Goal: Task Accomplishment & Management: Use online tool/utility

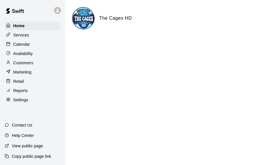
click at [29, 46] on p "Calendar" at bounding box center [21, 44] width 17 height 6
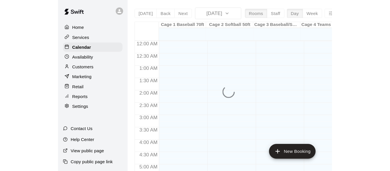
scroll to position [404, 0]
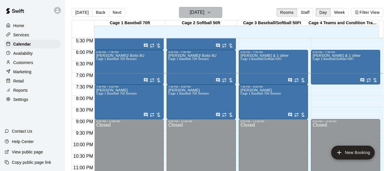
click at [211, 14] on icon "button" at bounding box center [209, 12] width 5 height 7
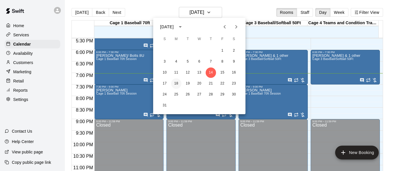
click at [179, 82] on button "18" at bounding box center [176, 84] width 10 height 10
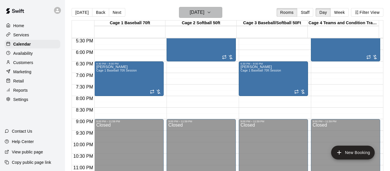
click at [220, 13] on button "[DATE]" at bounding box center [200, 12] width 43 height 11
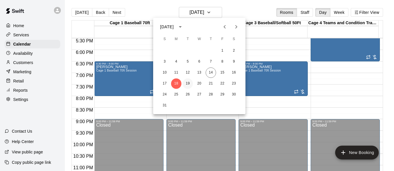
click at [190, 85] on button "19" at bounding box center [188, 84] width 10 height 10
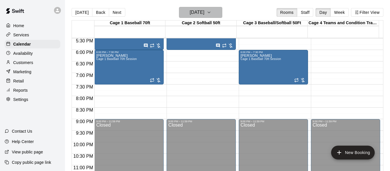
click at [221, 13] on button "[DATE]" at bounding box center [200, 12] width 43 height 11
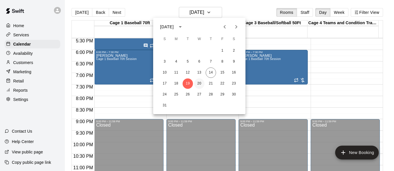
click at [201, 81] on button "20" at bounding box center [199, 84] width 10 height 10
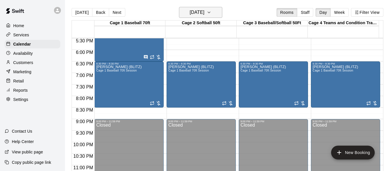
click at [217, 12] on button "[DATE]" at bounding box center [200, 12] width 43 height 11
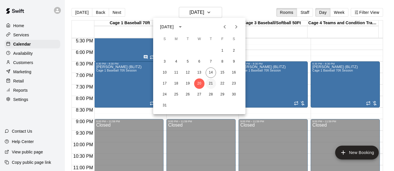
click at [208, 85] on button "21" at bounding box center [211, 84] width 10 height 10
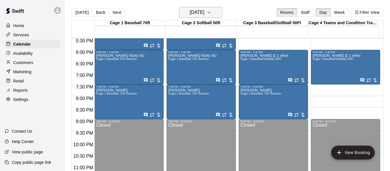
click at [211, 11] on icon "button" at bounding box center [209, 12] width 5 height 7
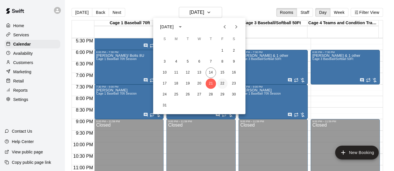
click at [221, 83] on button "22" at bounding box center [222, 84] width 10 height 10
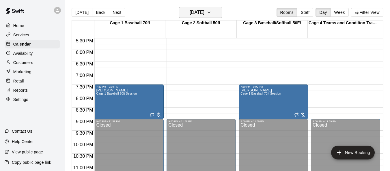
click at [211, 11] on icon "button" at bounding box center [209, 12] width 5 height 7
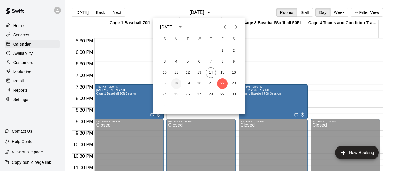
click at [177, 84] on button "18" at bounding box center [176, 84] width 10 height 10
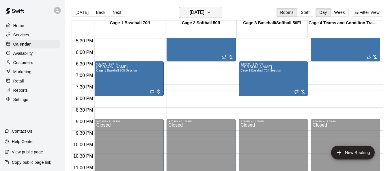
click at [211, 13] on icon "button" at bounding box center [209, 12] width 5 height 7
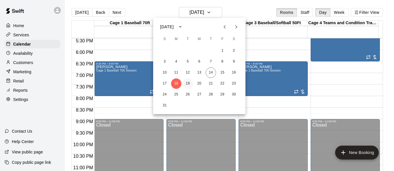
click at [186, 83] on button "19" at bounding box center [188, 84] width 10 height 10
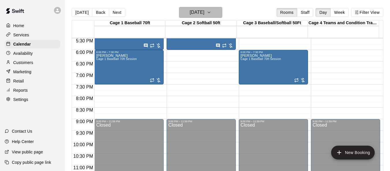
click at [211, 13] on icon "button" at bounding box center [209, 12] width 5 height 7
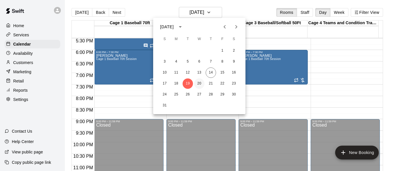
click at [198, 85] on button "20" at bounding box center [199, 84] width 10 height 10
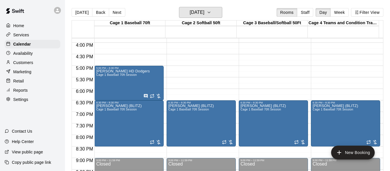
scroll to position [375, 0]
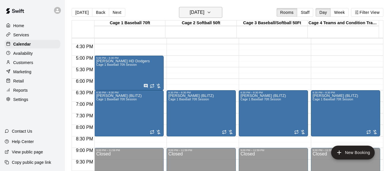
click at [210, 12] on icon "button" at bounding box center [209, 12] width 2 height 1
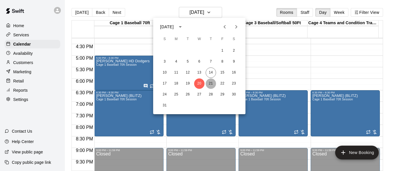
click at [211, 85] on button "21" at bounding box center [211, 84] width 10 height 10
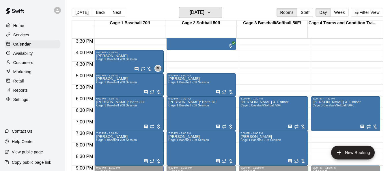
scroll to position [329, 0]
